Goal: Information Seeking & Learning: Understand process/instructions

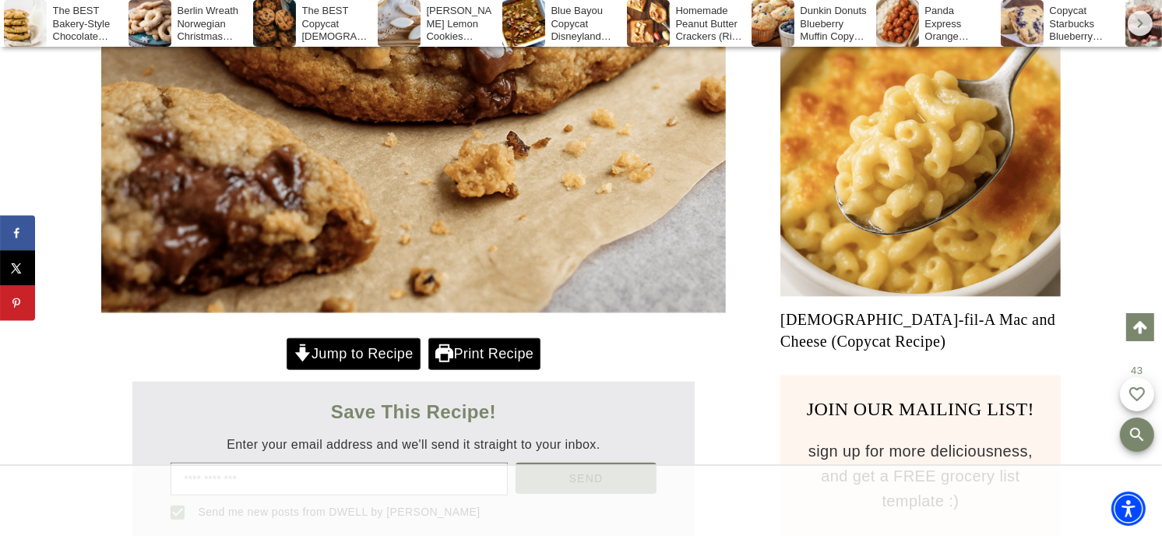
scroll to position [1038, 0]
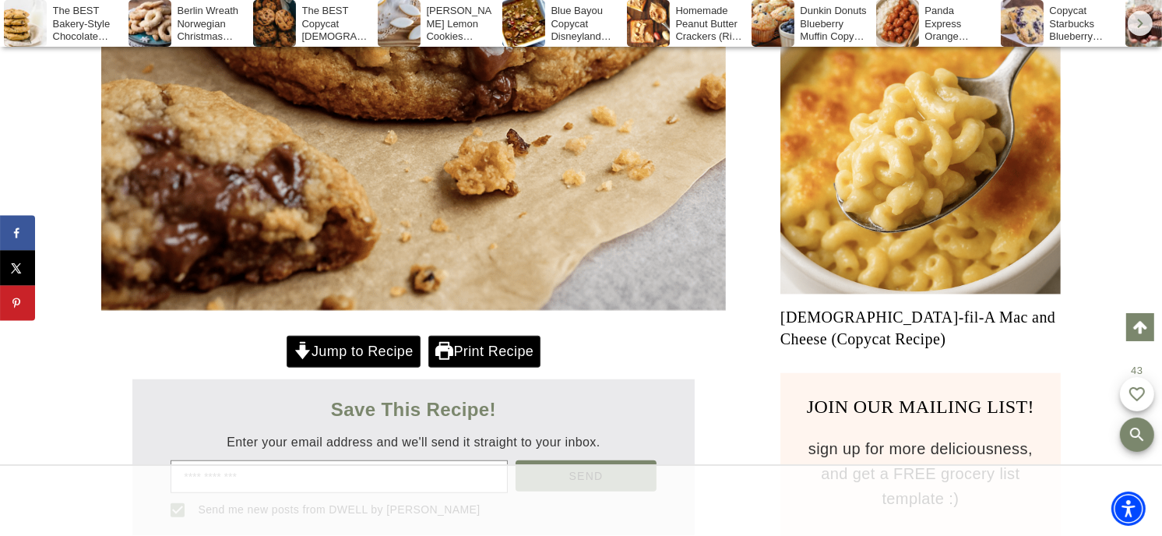
click at [351, 354] on link "Jump to Recipe" at bounding box center [354, 352] width 134 height 32
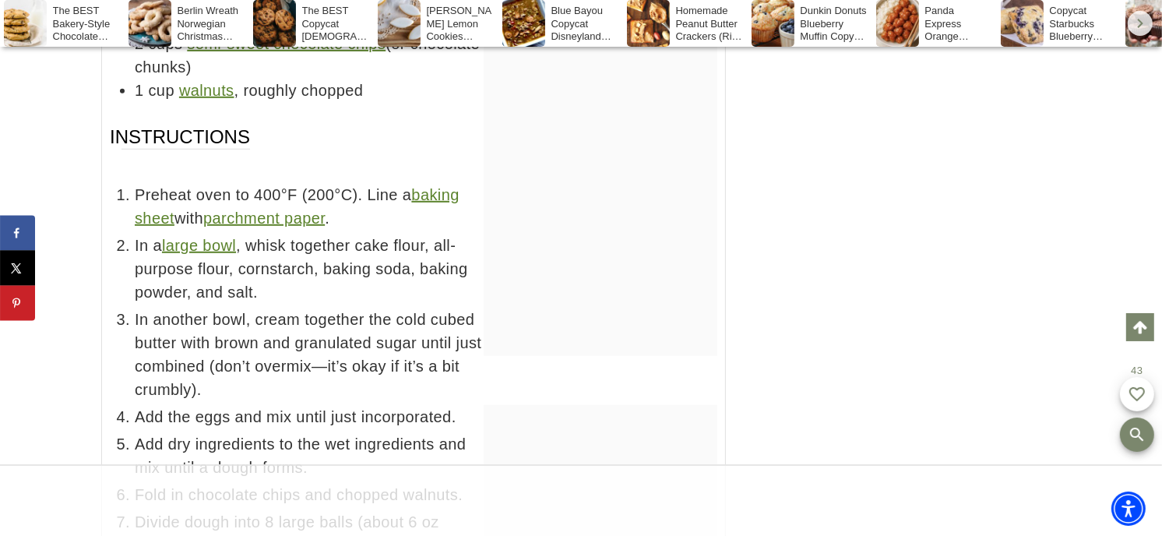
scroll to position [11380, 0]
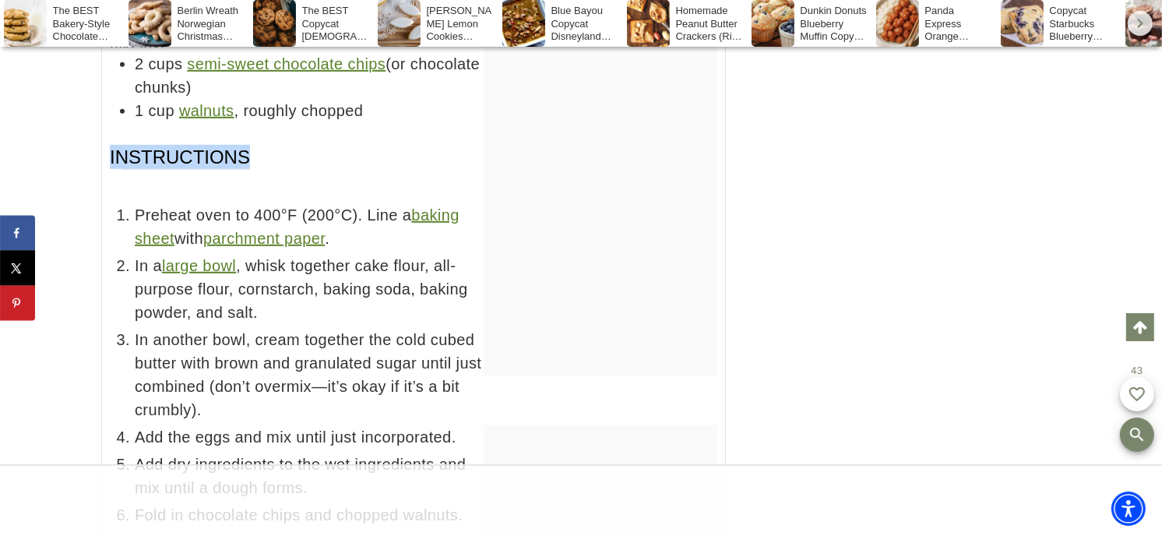
drag, startPoint x: 111, startPoint y: 135, endPoint x: 245, endPoint y: 132, distance: 134.8
click at [245, 145] on h3 "Instructions" at bounding box center [297, 169] width 374 height 49
copy span "Instructions"
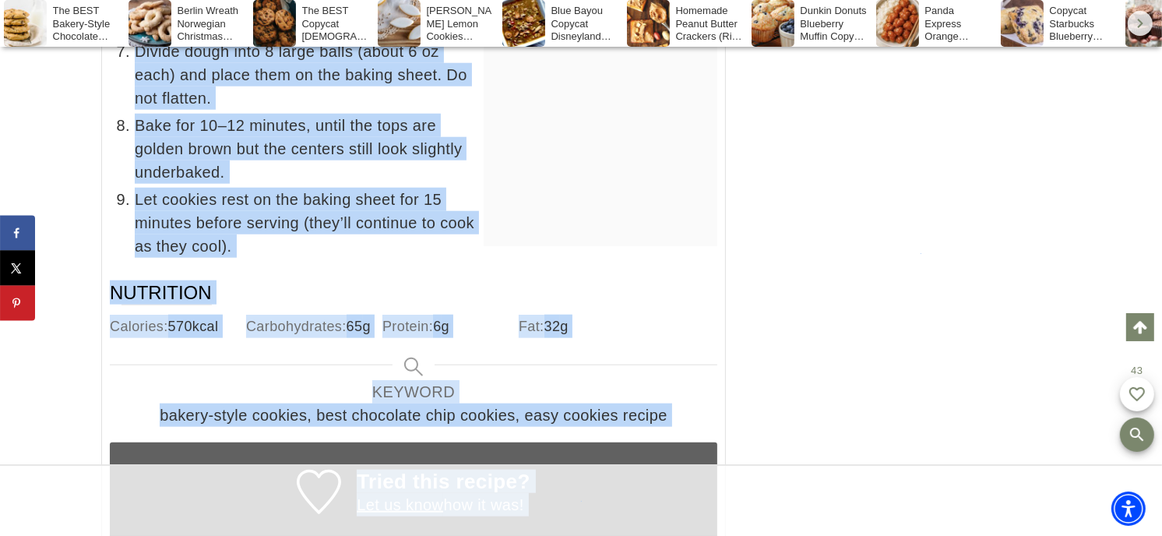
scroll to position [11922, 0]
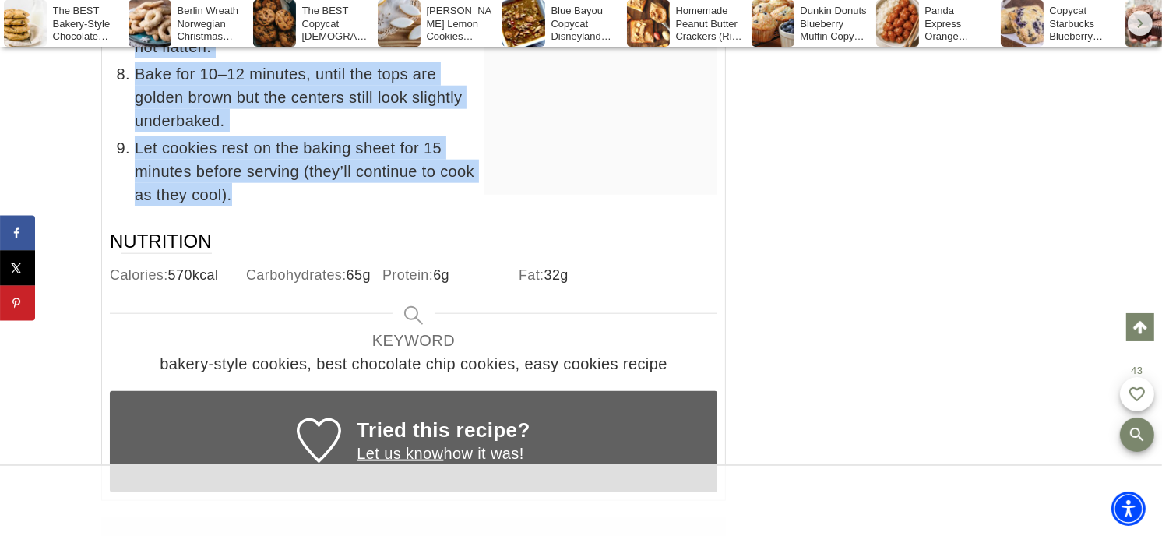
drag, startPoint x: 135, startPoint y: 188, endPoint x: 315, endPoint y: 167, distance: 181.1
copy ul "Preheat oven to 400°F (200°C). Line a baking sheet with parchment paper . In a …"
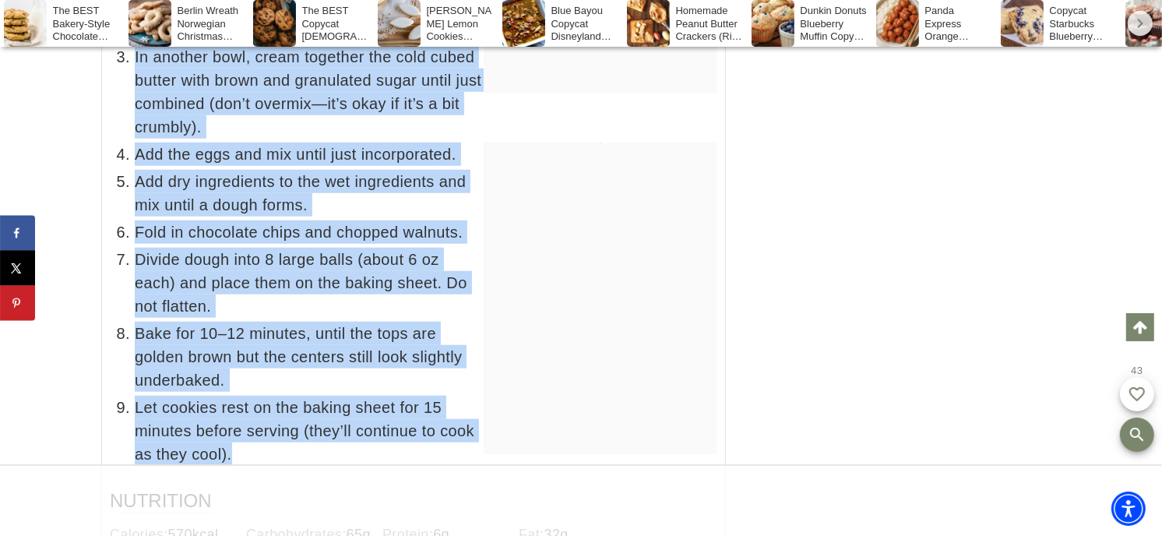
scroll to position [0, 0]
